Goal: Task Accomplishment & Management: Complete application form

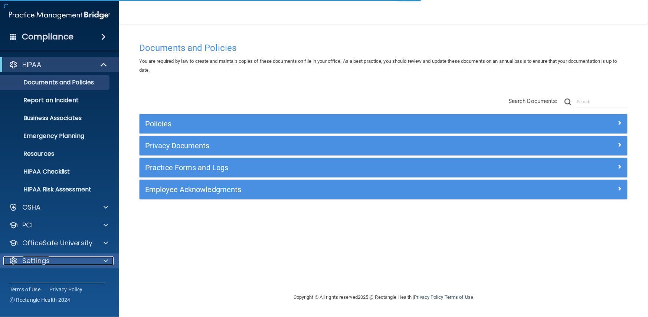
click at [42, 256] on p "Settings" at bounding box center [35, 260] width 27 height 9
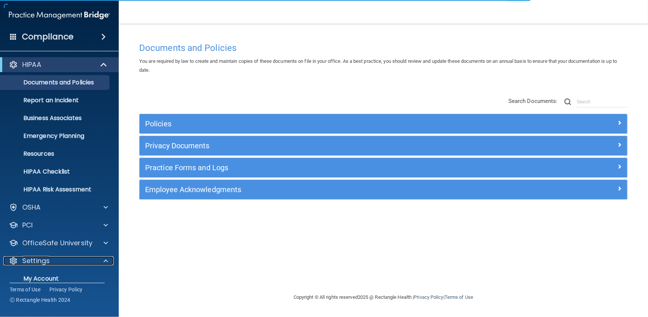
scroll to position [63, 0]
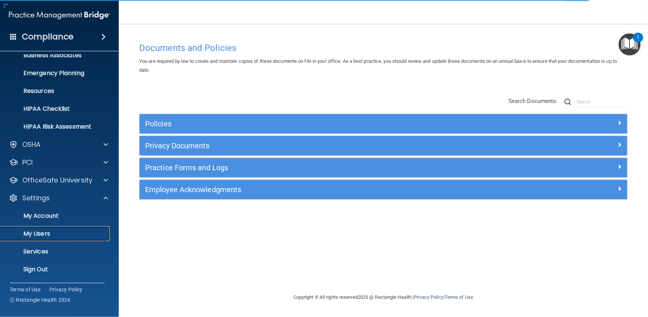
click at [39, 231] on p "My Users" at bounding box center [55, 233] width 101 height 7
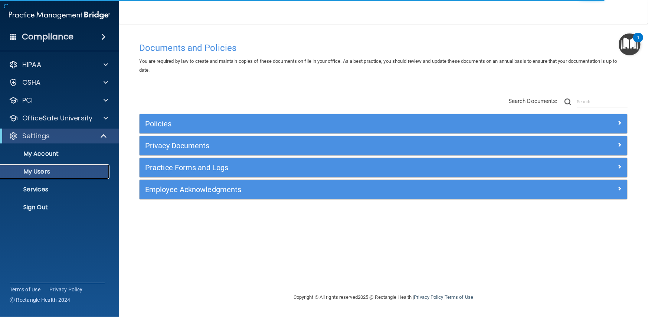
select select "20"
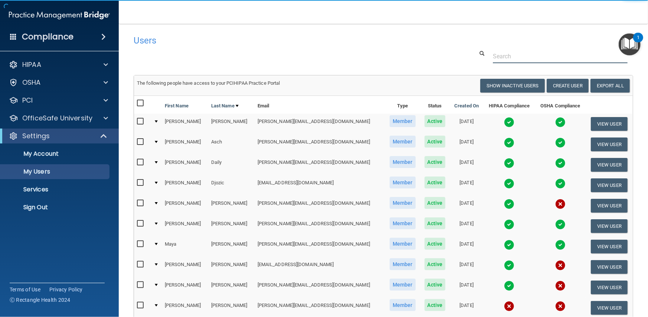
click at [504, 55] on input "text" at bounding box center [560, 56] width 135 height 14
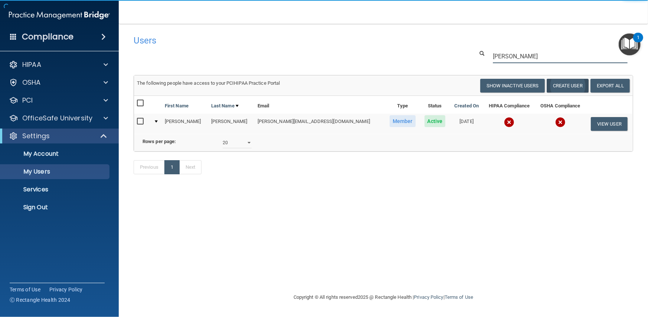
type input "[PERSON_NAME]"
click at [583, 88] on button "Create User" at bounding box center [568, 86] width 42 height 14
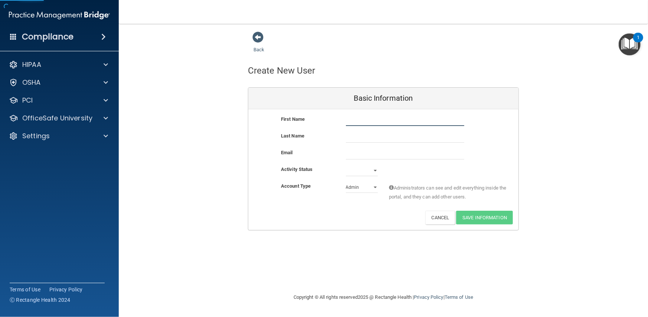
click at [349, 123] on input "text" at bounding box center [405, 120] width 118 height 11
drag, startPoint x: 359, startPoint y: 121, endPoint x: 454, endPoint y: 115, distance: 94.9
click at [453, 120] on input "[PERSON_NAME]" at bounding box center [405, 120] width 118 height 11
type input "[PERSON_NAME]"
type input "Peteres"
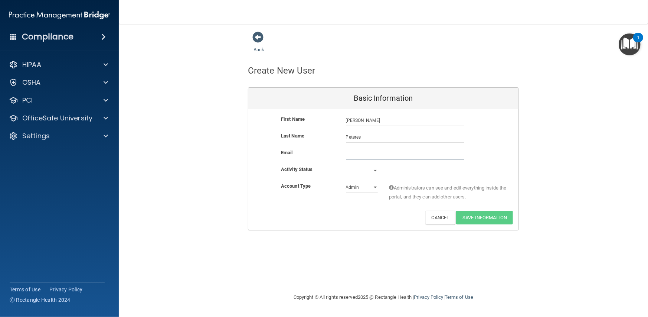
drag, startPoint x: 419, startPoint y: 154, endPoint x: 403, endPoint y: 129, distance: 29.4
click at [419, 154] on input "email" at bounding box center [405, 153] width 118 height 11
paste input "[PERSON_NAME][EMAIL_ADDRESS][DOMAIN_NAME]"
type input "[PERSON_NAME][EMAIL_ADDRESS][DOMAIN_NAME]"
click at [354, 172] on select "Active Inactive" at bounding box center [362, 170] width 32 height 11
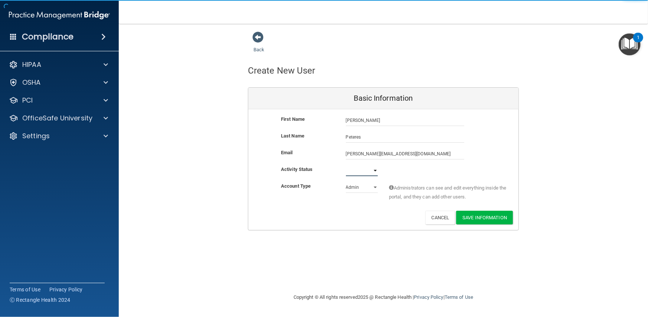
select select "active"
click at [346, 165] on select "Active Inactive" at bounding box center [362, 170] width 32 height 11
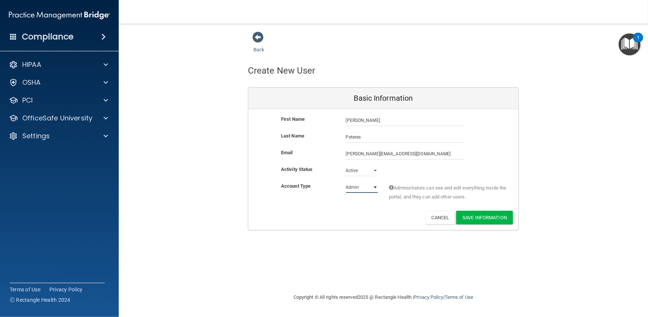
click at [359, 186] on select "Admin Member" at bounding box center [362, 187] width 32 height 11
select select "practice_member"
click at [346, 182] on select "Admin Member" at bounding box center [362, 187] width 32 height 11
click at [486, 214] on button "Save Information" at bounding box center [484, 218] width 57 height 14
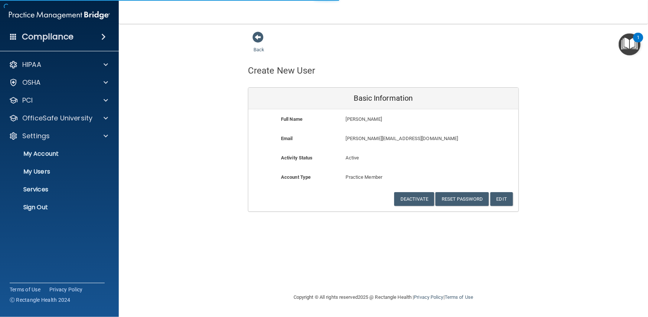
select select "20"
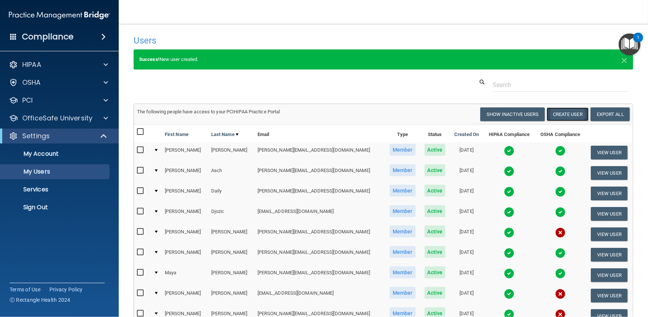
click at [556, 110] on button "Create User" at bounding box center [568, 114] width 42 height 14
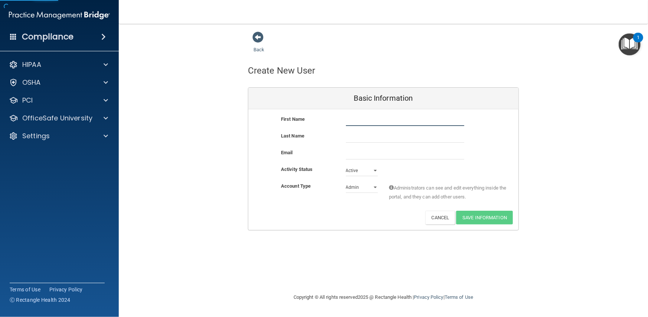
click at [371, 120] on input "text" at bounding box center [405, 120] width 118 height 11
type input "Lauren"
type input "[PERSON_NAME]"
paste input "[EMAIL_ADDRESS][DOMAIN_NAME]"
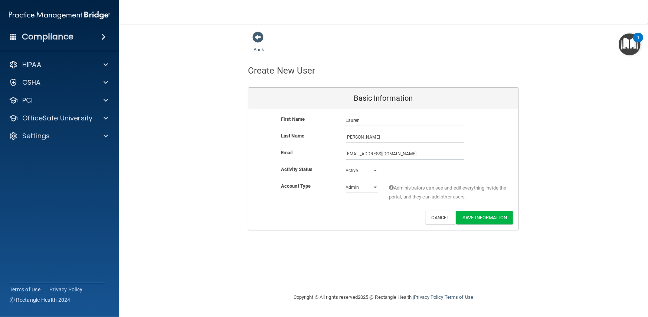
type input "[EMAIL_ADDRESS][DOMAIN_NAME]"
click at [368, 169] on select "Active Inactive" at bounding box center [362, 171] width 32 height 11
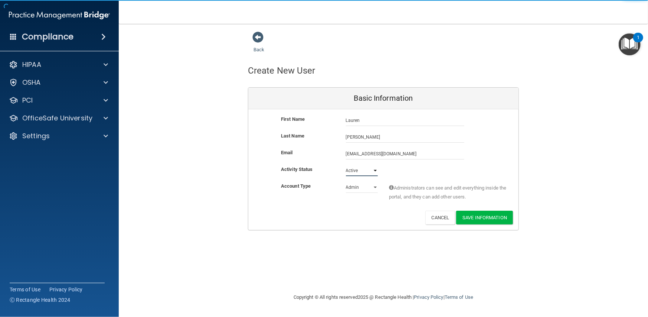
click at [368, 170] on select "Active Inactive" at bounding box center [362, 170] width 32 height 11
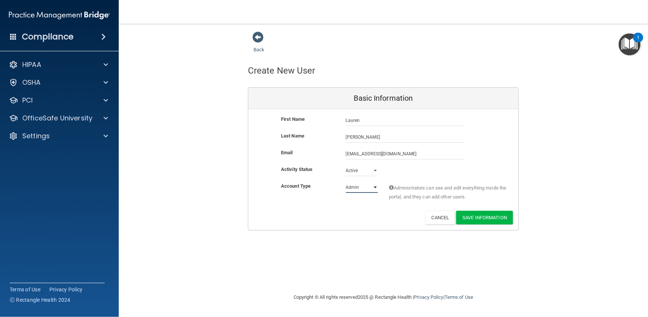
click at [365, 186] on select "Admin Member" at bounding box center [362, 187] width 32 height 11
select select "practice_member"
click at [346, 182] on select "Admin Member" at bounding box center [362, 187] width 32 height 11
click at [477, 214] on button "Save Information" at bounding box center [484, 218] width 57 height 14
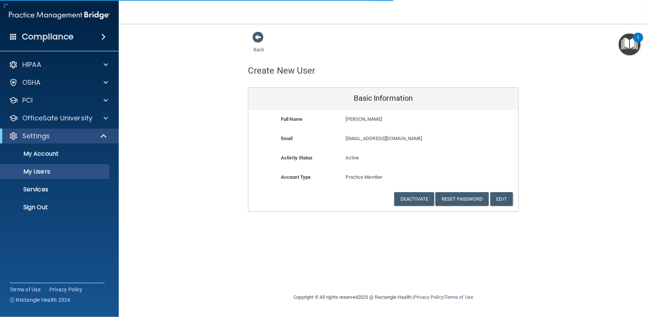
select select "20"
